Goal: Task Accomplishment & Management: Manage account settings

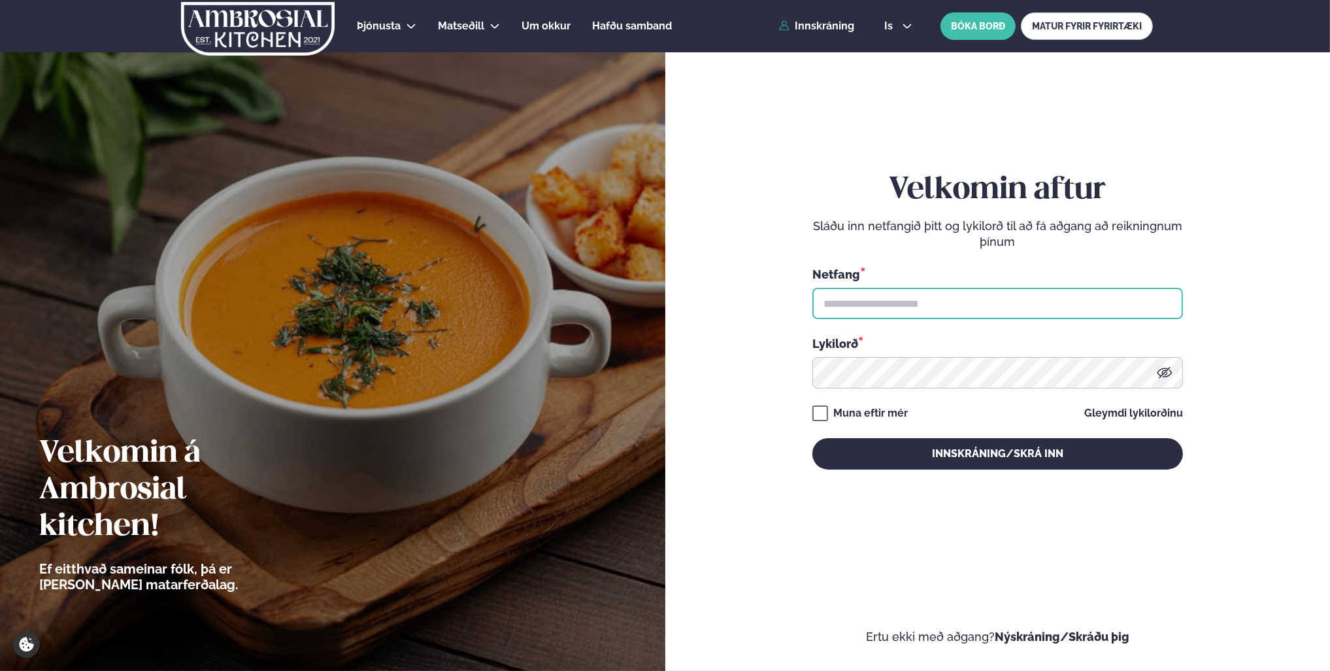
click at [861, 302] on input "text" at bounding box center [997, 303] width 371 height 31
type input "**********"
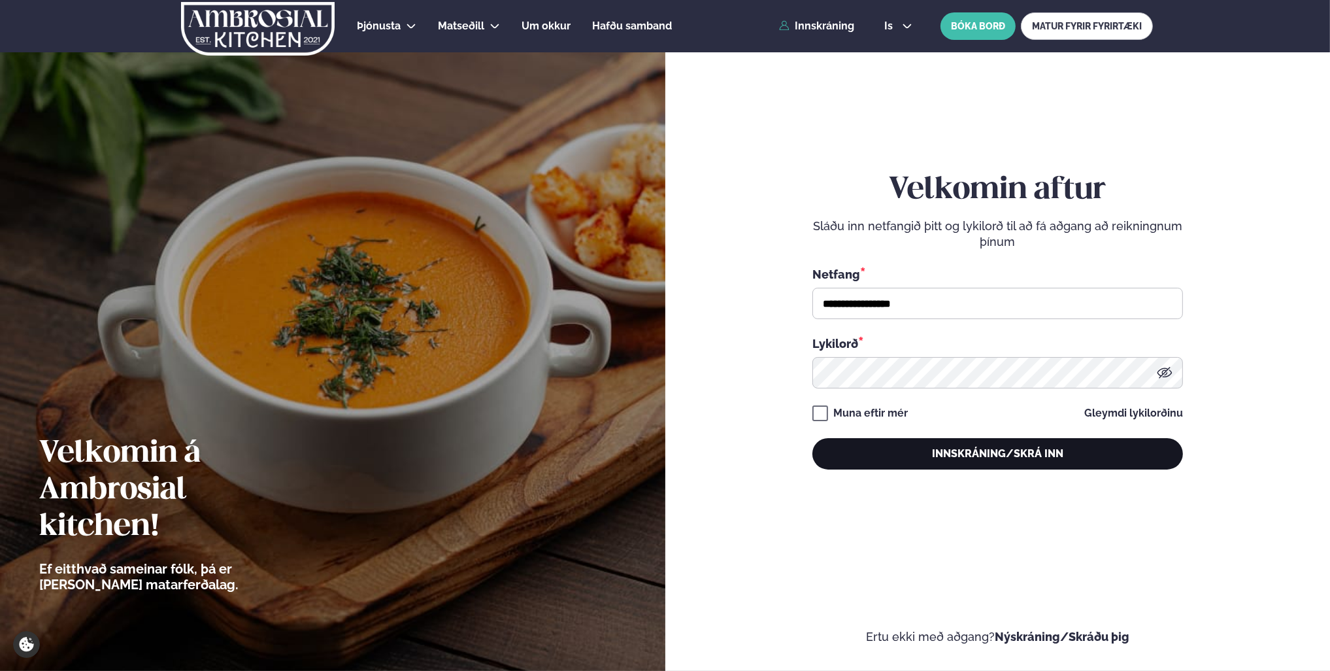
click at [874, 444] on button "Innskráning/Skrá inn" at bounding box center [997, 453] width 371 height 31
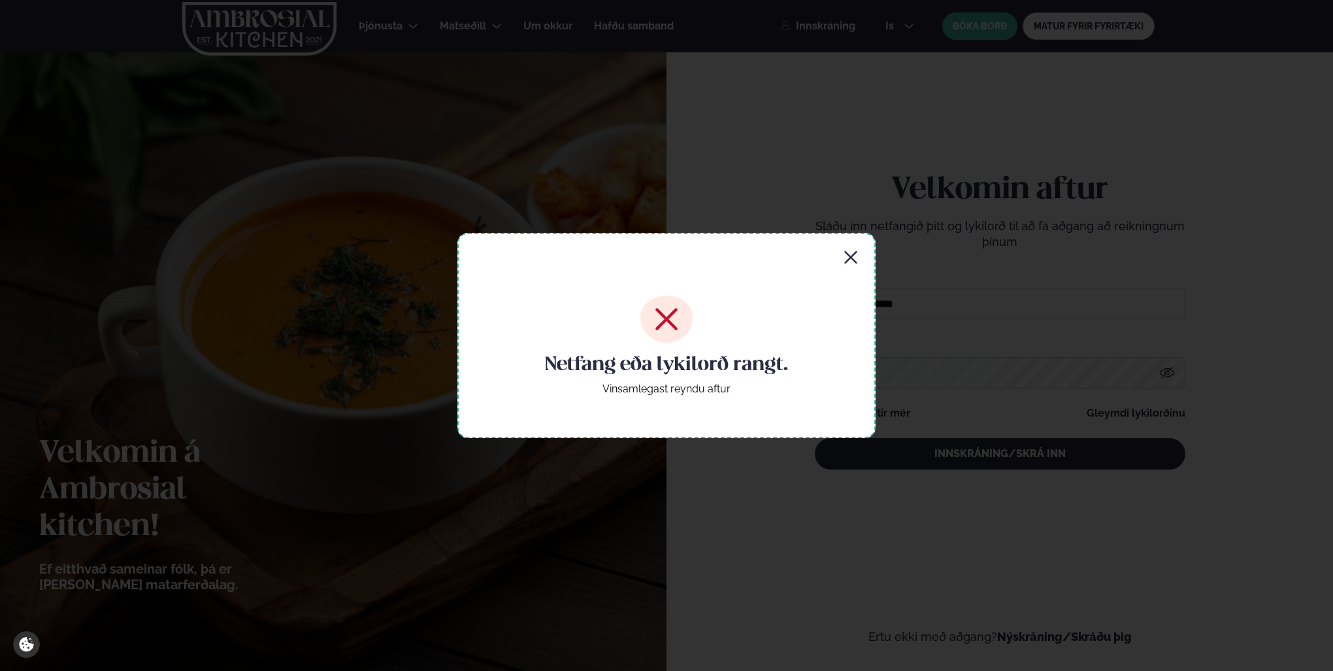
click at [856, 257] on icon "button" at bounding box center [851, 258] width 16 height 16
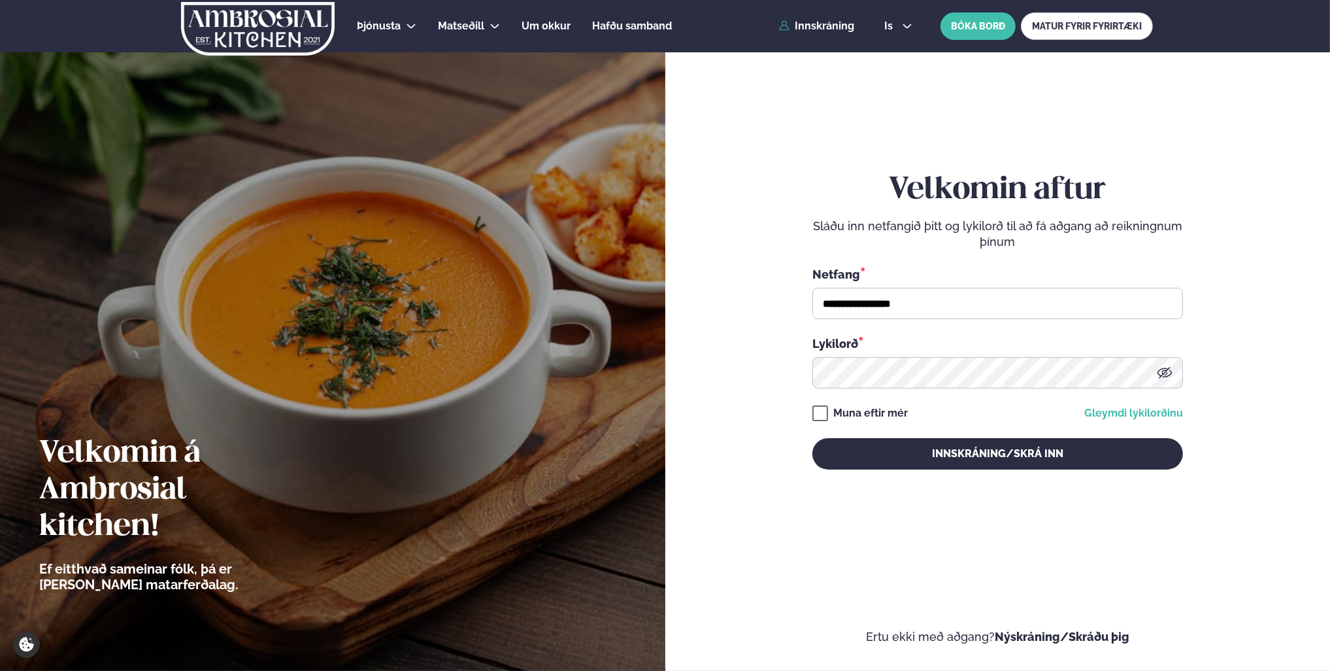
click at [1120, 410] on link "Gleymdi lykilorðinu" at bounding box center [1133, 413] width 99 height 10
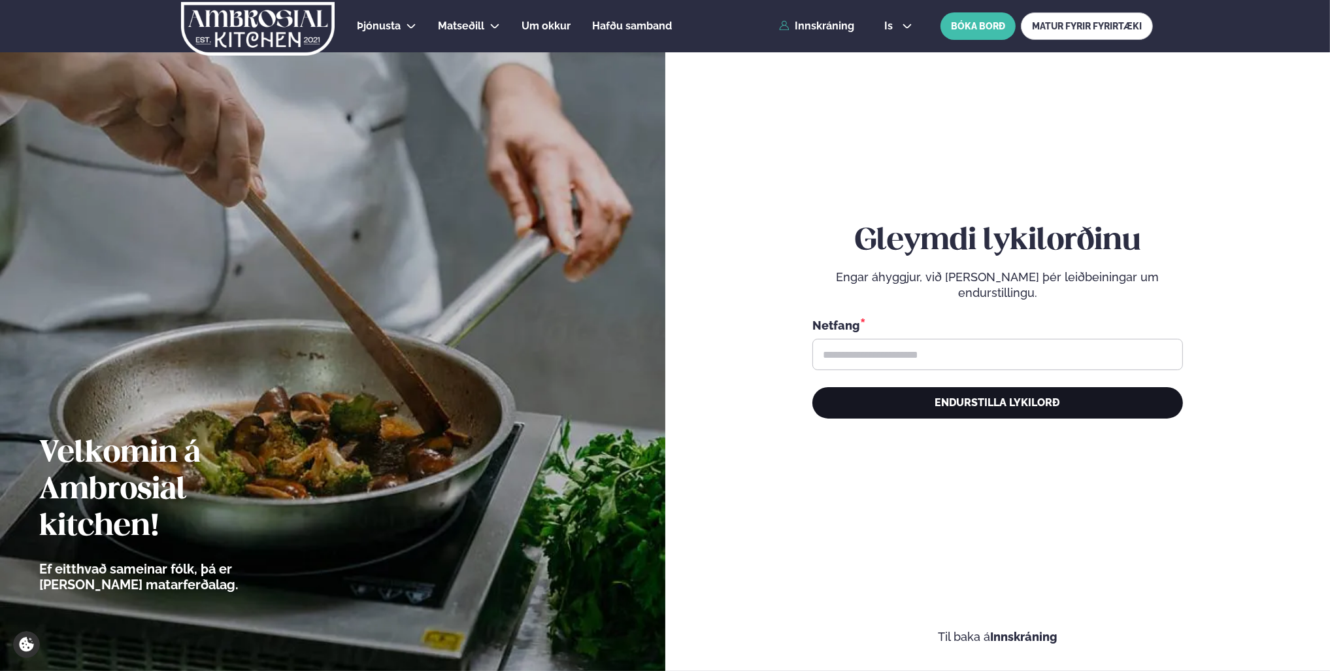
click at [904, 401] on button "Endurstilla lykilorð" at bounding box center [997, 402] width 371 height 31
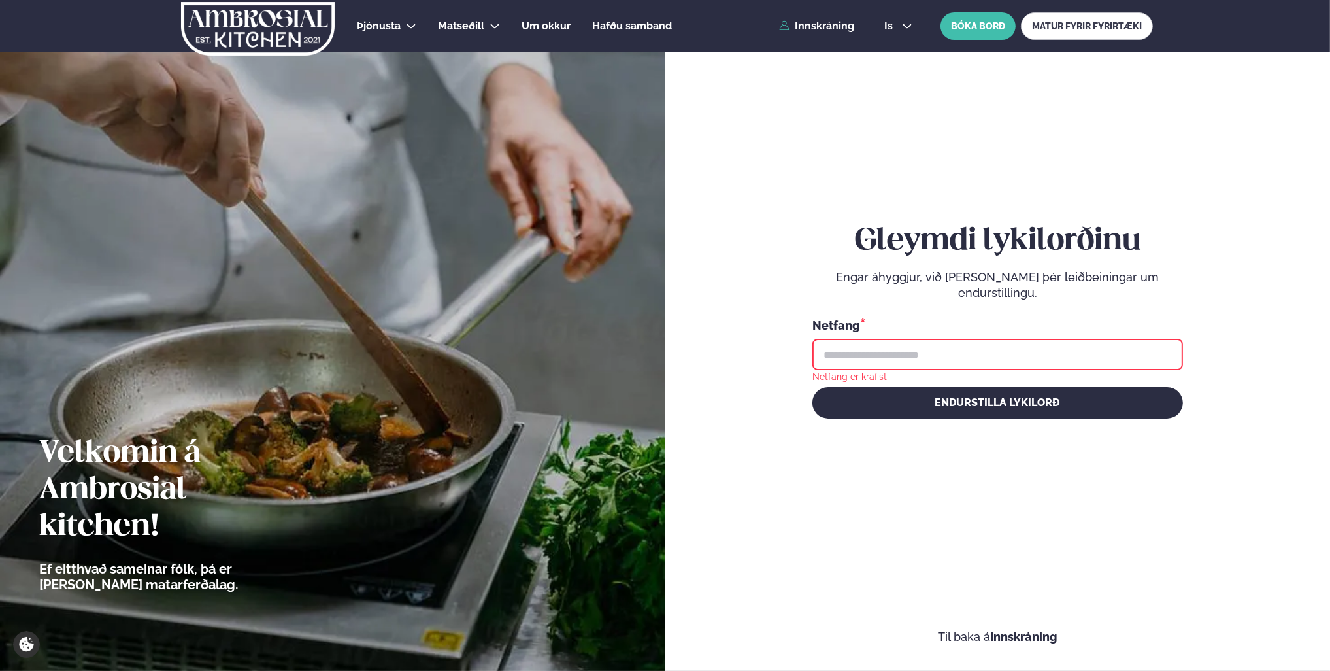
click at [888, 361] on input "text" at bounding box center [997, 354] width 371 height 31
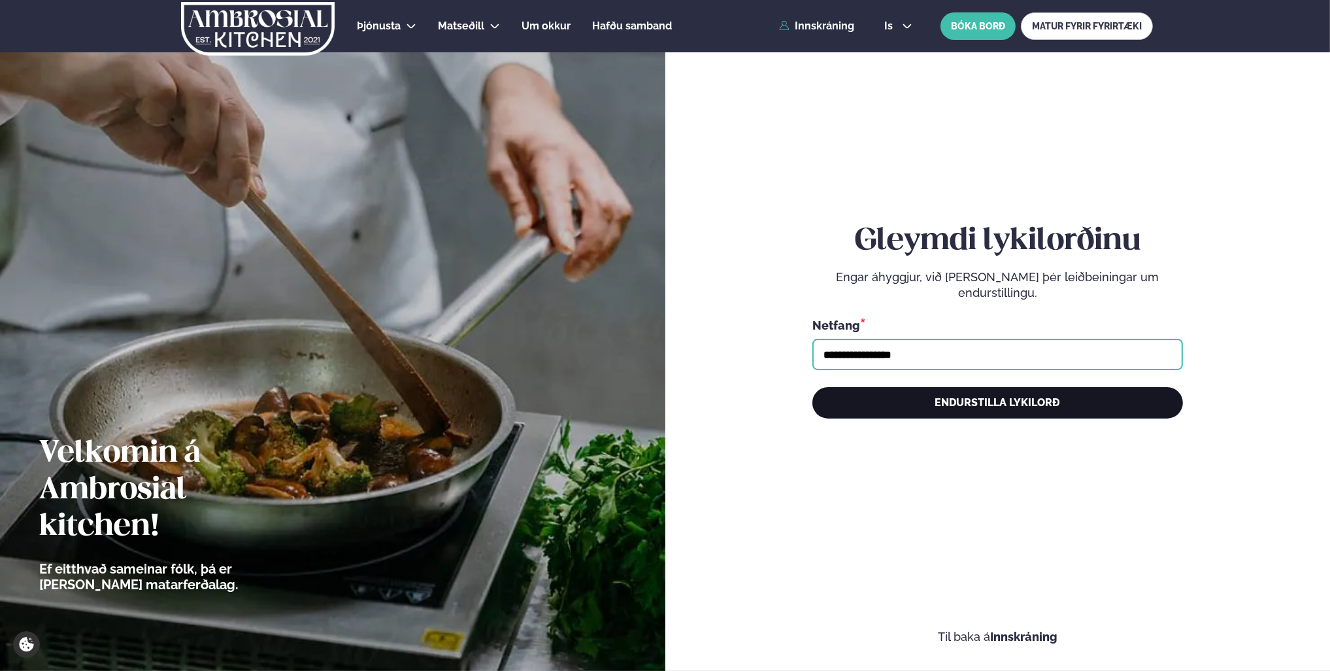
type input "**********"
click at [923, 401] on button "Endurstilla lykilorð" at bounding box center [997, 402] width 371 height 31
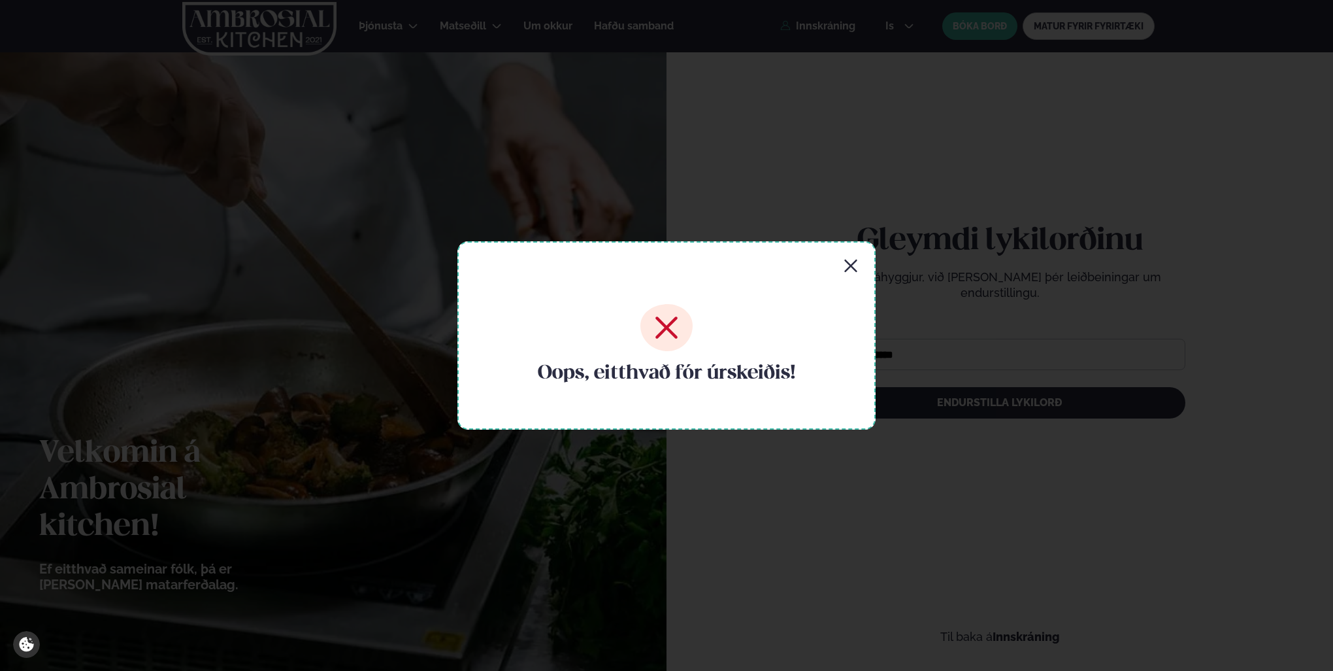
click at [848, 269] on icon "button" at bounding box center [850, 265] width 12 height 12
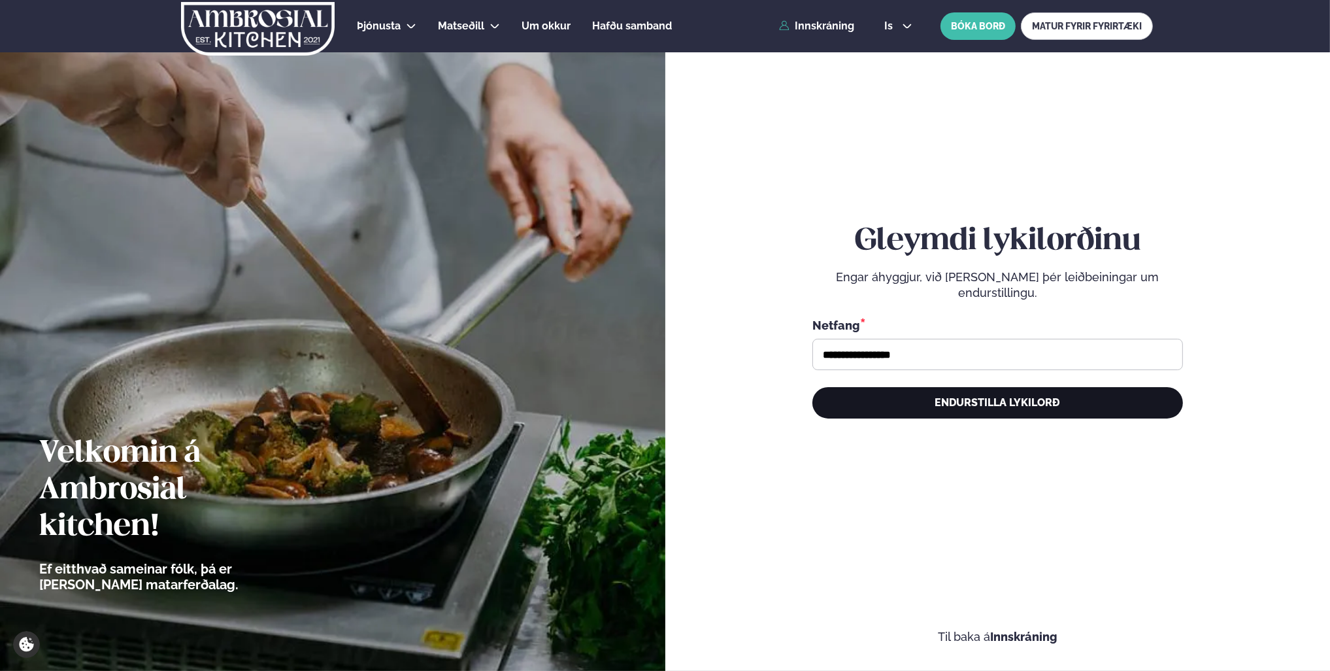
click at [1027, 407] on button "Endurstilla lykilorð" at bounding box center [997, 402] width 371 height 31
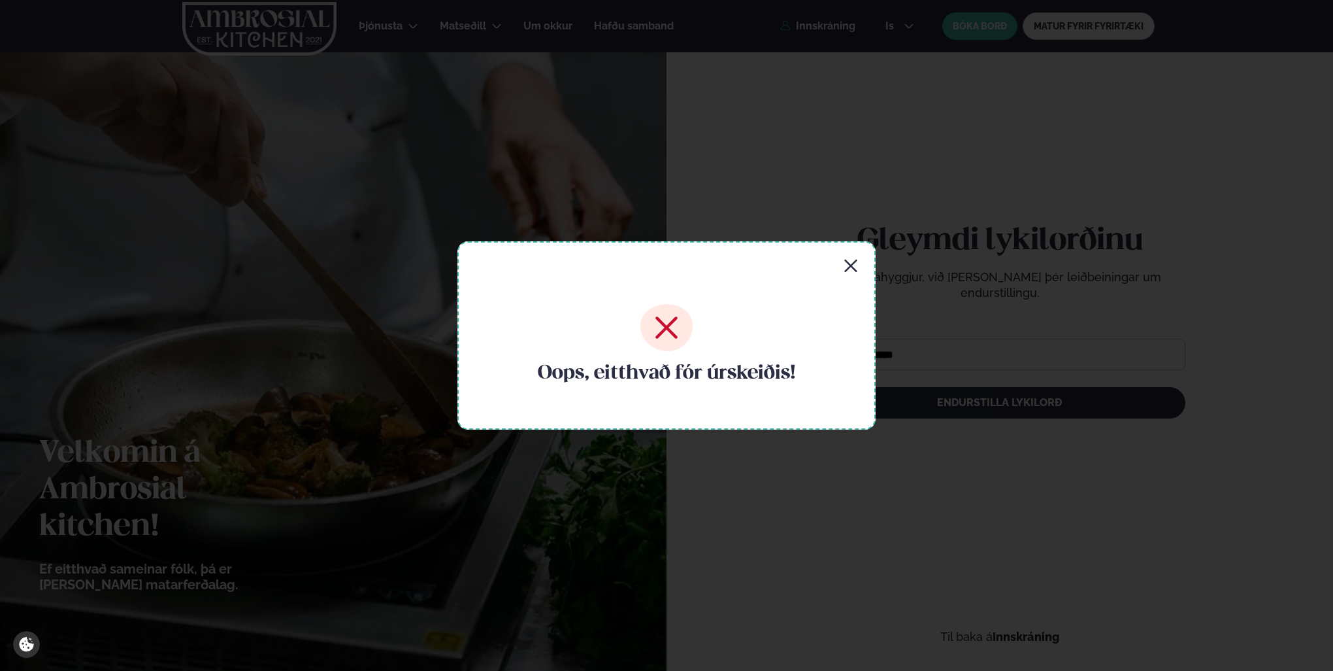
click at [862, 263] on div "Oops, eitthvað fór úrskeiðis!" at bounding box center [667, 335] width 418 height 188
click at [854, 268] on icon "button" at bounding box center [850, 265] width 12 height 12
